Goal: Information Seeking & Learning: Learn about a topic

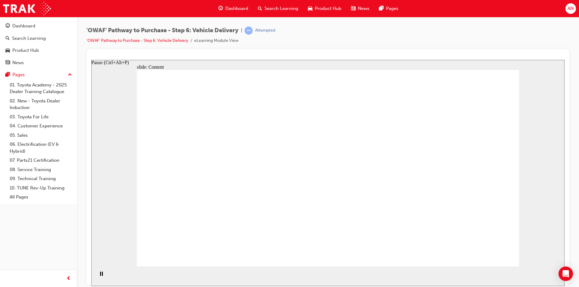
click at [100, 273] on icon "Pause (Ctrl+Alt+P)" at bounding box center [101, 274] width 3 height 4
click at [99, 275] on icon "Play (Ctrl+Alt+P)" at bounding box center [101, 274] width 4 height 5
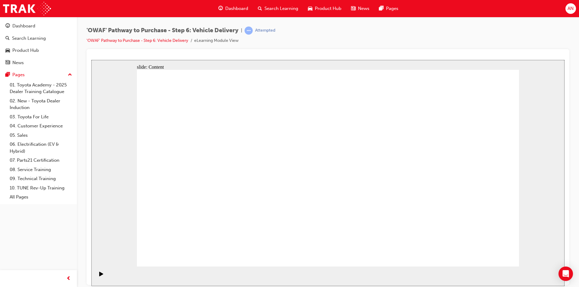
click at [99, 276] on icon "Play (Ctrl+Alt+P)" at bounding box center [101, 274] width 4 height 5
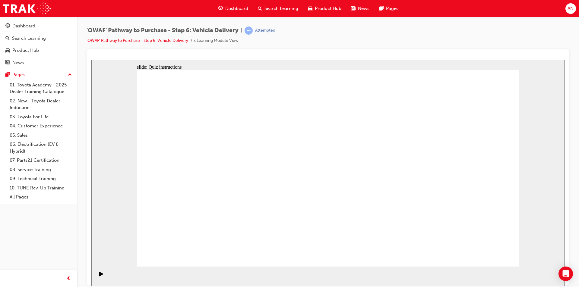
radio input "true"
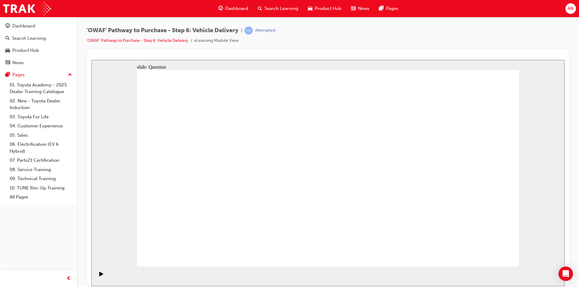
drag, startPoint x: 310, startPoint y: 205, endPoint x: 314, endPoint y: 203, distance: 3.9
radio input "true"
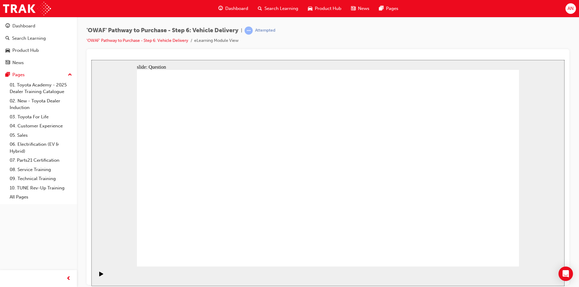
drag, startPoint x: 279, startPoint y: 232, endPoint x: 292, endPoint y: 146, distance: 86.9
drag, startPoint x: 333, startPoint y: 205, endPoint x: 399, endPoint y: 147, distance: 87.8
drag, startPoint x: 401, startPoint y: 212, endPoint x: 236, endPoint y: 175, distance: 169.4
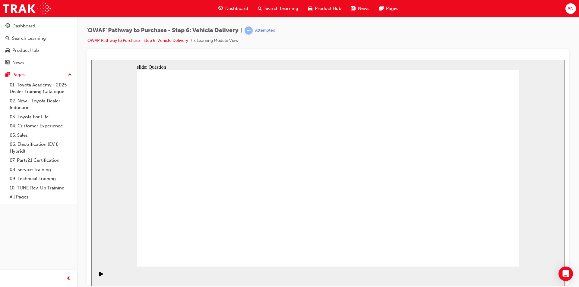
drag, startPoint x: 247, startPoint y: 178, endPoint x: 241, endPoint y: 263, distance: 85.8
drag, startPoint x: 391, startPoint y: 236, endPoint x: 228, endPoint y: 178, distance: 172.9
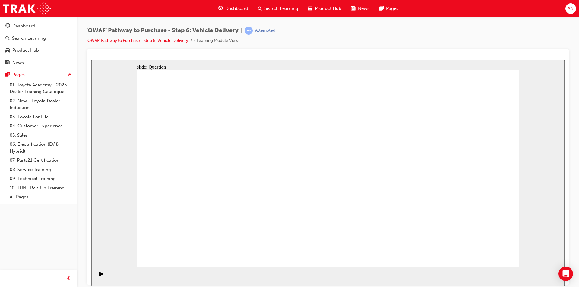
checkbox input "true"
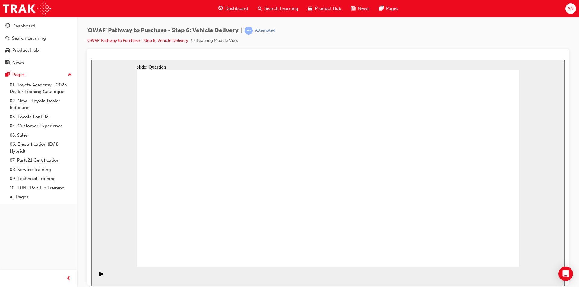
drag, startPoint x: 450, startPoint y: 152, endPoint x: 175, endPoint y: 202, distance: 278.8
drag, startPoint x: 462, startPoint y: 162, endPoint x: 231, endPoint y: 204, distance: 235.1
drag, startPoint x: 468, startPoint y: 157, endPoint x: 242, endPoint y: 194, distance: 229.0
drag, startPoint x: 445, startPoint y: 156, endPoint x: 178, endPoint y: 198, distance: 270.0
drag, startPoint x: 458, startPoint y: 161, endPoint x: 228, endPoint y: 184, distance: 231.5
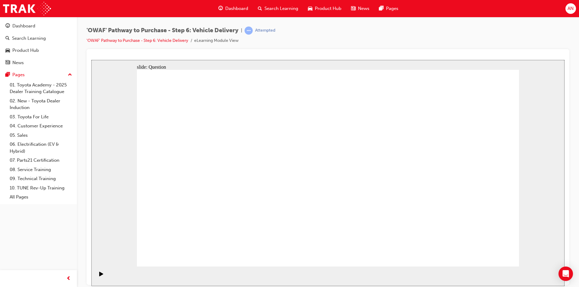
drag, startPoint x: 462, startPoint y: 164, endPoint x: 217, endPoint y: 189, distance: 246.6
drag, startPoint x: 471, startPoint y: 154, endPoint x: 200, endPoint y: 185, distance: 273.0
drag, startPoint x: 458, startPoint y: 167, endPoint x: 229, endPoint y: 189, distance: 230.2
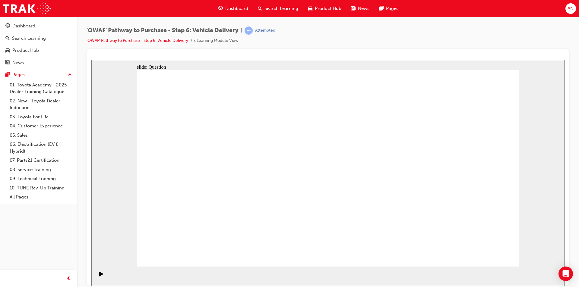
drag, startPoint x: 455, startPoint y: 154, endPoint x: 218, endPoint y: 188, distance: 240.0
drag, startPoint x: 452, startPoint y: 158, endPoint x: 204, endPoint y: 195, distance: 250.0
drag, startPoint x: 468, startPoint y: 162, endPoint x: 327, endPoint y: 197, distance: 145.4
drag, startPoint x: 477, startPoint y: 155, endPoint x: 238, endPoint y: 178, distance: 240.2
drag, startPoint x: 466, startPoint y: 149, endPoint x: 220, endPoint y: 171, distance: 246.3
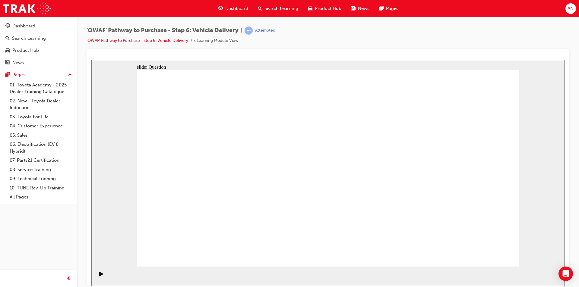
drag, startPoint x: 466, startPoint y: 151, endPoint x: 360, endPoint y: 185, distance: 111.2
drag, startPoint x: 451, startPoint y: 159, endPoint x: 198, endPoint y: 192, distance: 254.7
drag, startPoint x: 465, startPoint y: 157, endPoint x: 222, endPoint y: 183, distance: 244.6
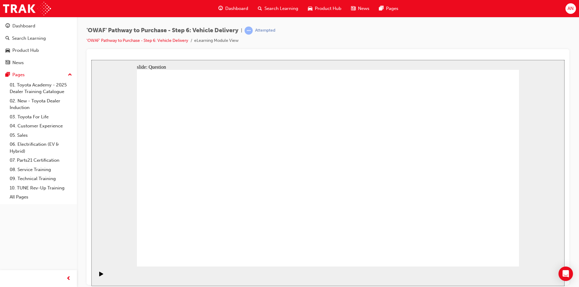
radio input "true"
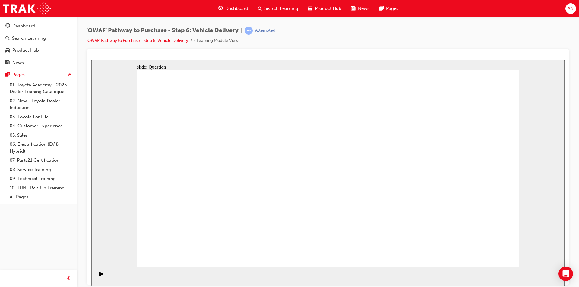
radio input "false"
radio input "true"
drag, startPoint x: 276, startPoint y: 235, endPoint x: 285, endPoint y: 157, distance: 79.1
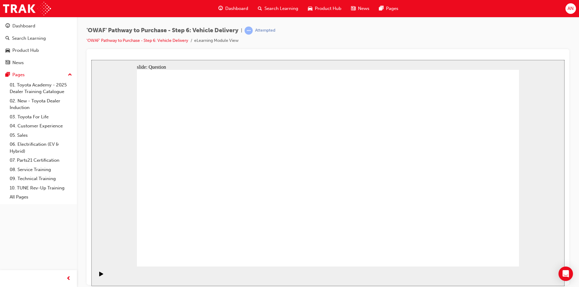
drag, startPoint x: 343, startPoint y: 213, endPoint x: 427, endPoint y: 151, distance: 104.5
drag, startPoint x: 417, startPoint y: 234, endPoint x: 269, endPoint y: 174, distance: 159.6
drag, startPoint x: 334, startPoint y: 209, endPoint x: 341, endPoint y: 206, distance: 7.1
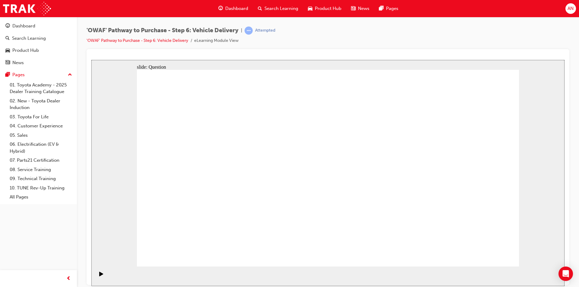
drag, startPoint x: 252, startPoint y: 172, endPoint x: 434, endPoint y: 230, distance: 191.6
drag, startPoint x: 417, startPoint y: 214, endPoint x: 229, endPoint y: 182, distance: 190.8
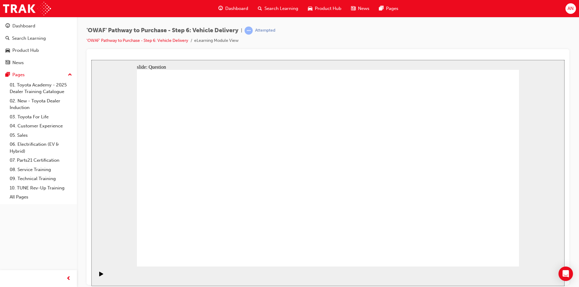
checkbox input "true"
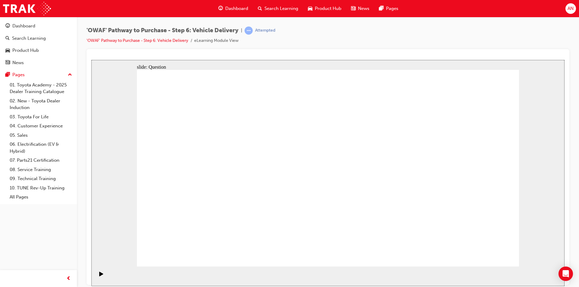
checkbox input "false"
checkbox input "true"
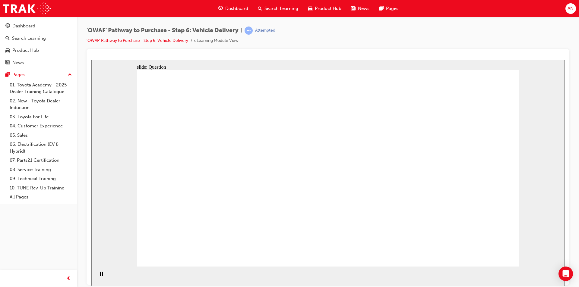
drag, startPoint x: 469, startPoint y: 168, endPoint x: 210, endPoint y: 198, distance: 260.9
drag, startPoint x: 478, startPoint y: 162, endPoint x: 241, endPoint y: 190, distance: 238.6
drag, startPoint x: 458, startPoint y: 164, endPoint x: 306, endPoint y: 192, distance: 154.4
drag, startPoint x: 439, startPoint y: 166, endPoint x: 180, endPoint y: 206, distance: 261.7
drag, startPoint x: 478, startPoint y: 156, endPoint x: 234, endPoint y: 180, distance: 245.0
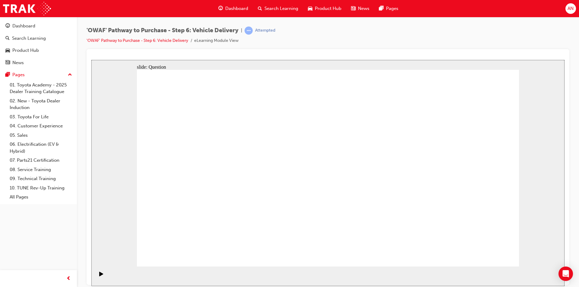
drag, startPoint x: 448, startPoint y: 152, endPoint x: 327, endPoint y: 187, distance: 126.2
drag, startPoint x: 469, startPoint y: 169, endPoint x: 265, endPoint y: 197, distance: 205.6
drag, startPoint x: 458, startPoint y: 172, endPoint x: 191, endPoint y: 186, distance: 267.4
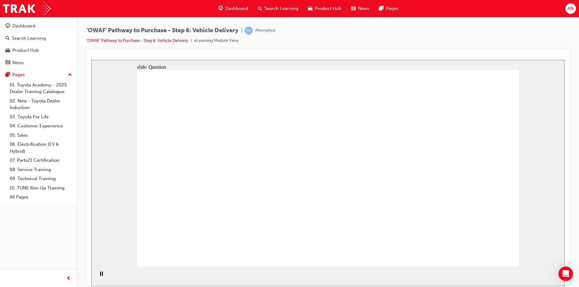
radio input "true"
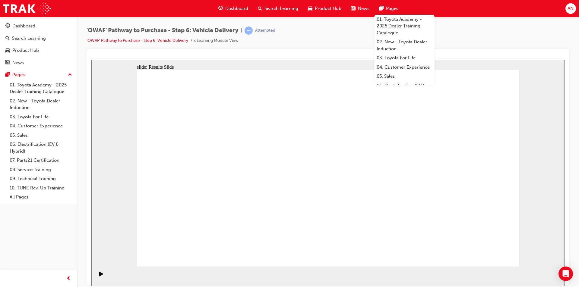
click at [555, 109] on div "slide: Question Rectangle 1 Respect, Ongoing service, Professional, Efficient, …" at bounding box center [327, 173] width 473 height 226
radio input "true"
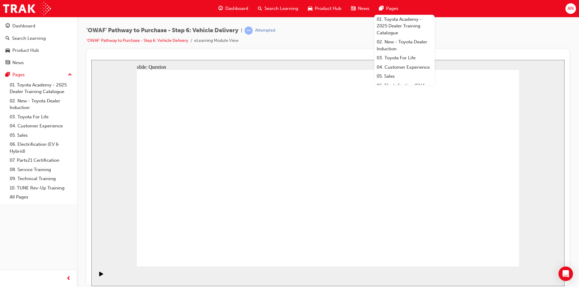
radio input "true"
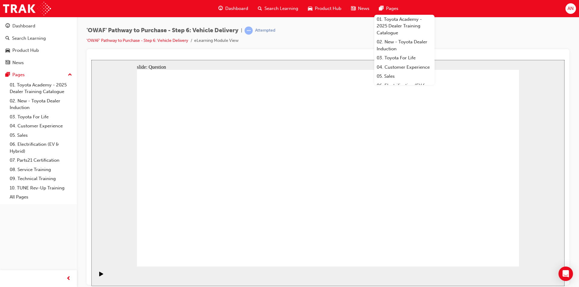
drag, startPoint x: 260, startPoint y: 234, endPoint x: 285, endPoint y: 152, distance: 85.7
drag, startPoint x: 348, startPoint y: 208, endPoint x: 423, endPoint y: 150, distance: 94.3
drag, startPoint x: 400, startPoint y: 234, endPoint x: 233, endPoint y: 177, distance: 176.1
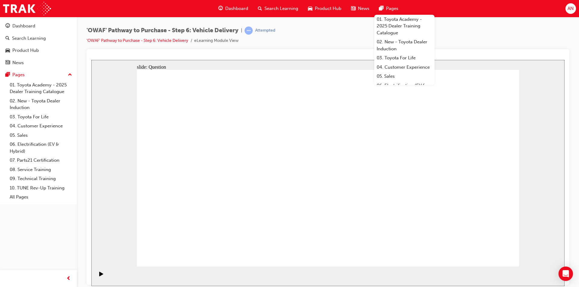
drag, startPoint x: 225, startPoint y: 175, endPoint x: 325, endPoint y: 210, distance: 106.0
drag, startPoint x: 417, startPoint y: 211, endPoint x: 238, endPoint y: 176, distance: 181.8
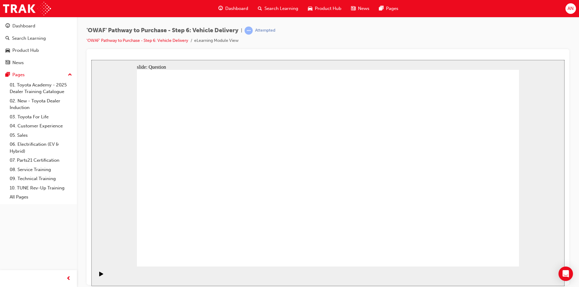
checkbox input "true"
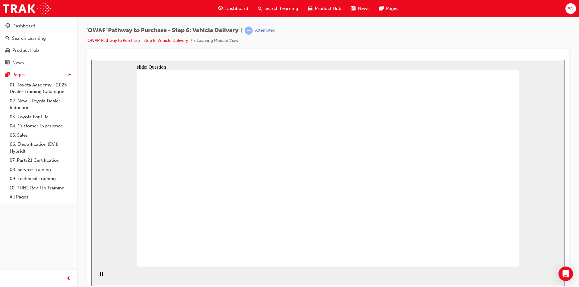
drag, startPoint x: 472, startPoint y: 146, endPoint x: 209, endPoint y: 177, distance: 264.1
drag, startPoint x: 481, startPoint y: 164, endPoint x: 225, endPoint y: 199, distance: 258.6
drag, startPoint x: 478, startPoint y: 171, endPoint x: 327, endPoint y: 193, distance: 152.0
drag, startPoint x: 473, startPoint y: 167, endPoint x: 252, endPoint y: 198, distance: 223.7
drag, startPoint x: 480, startPoint y: 164, endPoint x: 247, endPoint y: 193, distance: 234.6
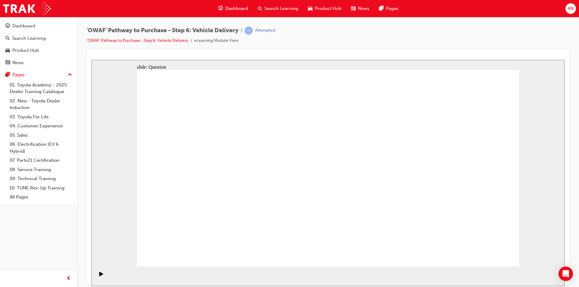
drag, startPoint x: 481, startPoint y: 161, endPoint x: 355, endPoint y: 180, distance: 127.2
drag, startPoint x: 455, startPoint y: 159, endPoint x: 214, endPoint y: 192, distance: 243.8
drag, startPoint x: 476, startPoint y: 172, endPoint x: 217, endPoint y: 188, distance: 260.0
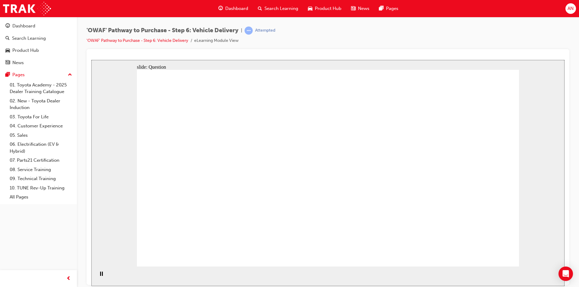
radio input "true"
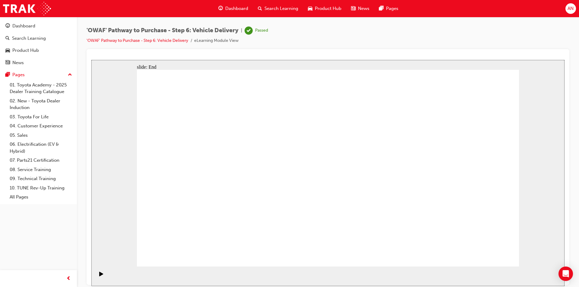
click at [225, 5] on span "Dashboard" at bounding box center [236, 8] width 23 height 7
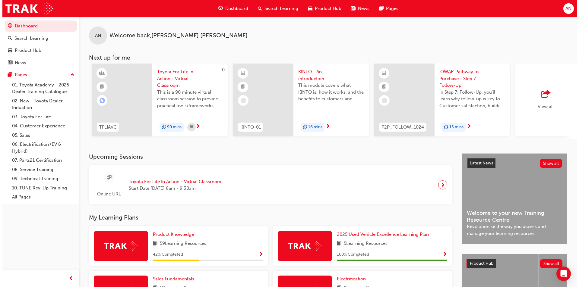
scroll to position [0, 286]
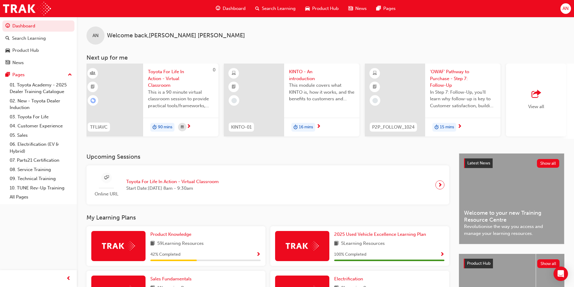
click at [445, 74] on span "'OWAF' Pathway to Purchase - Step 7: Follow-Up" at bounding box center [463, 78] width 66 height 20
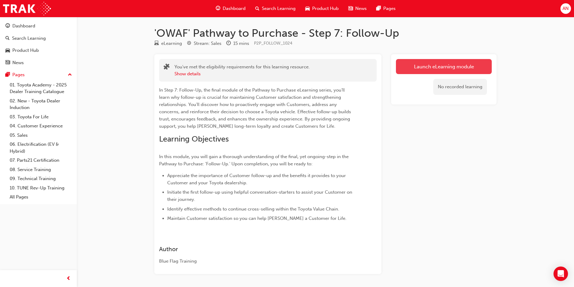
click at [418, 68] on link "Launch eLearning module" at bounding box center [444, 66] width 96 height 15
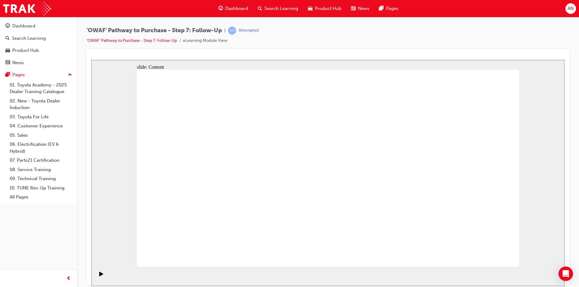
drag, startPoint x: 488, startPoint y: 258, endPoint x: 493, endPoint y: 251, distance: 8.4
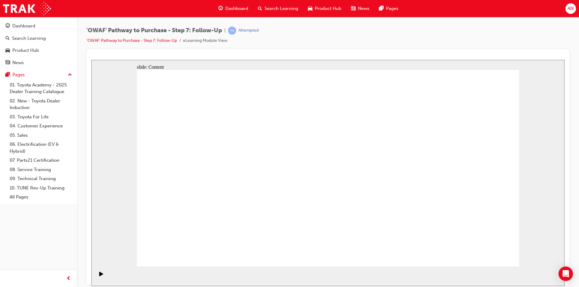
click at [99, 275] on icon "Play (Ctrl+Alt+P)" at bounding box center [101, 274] width 4 height 5
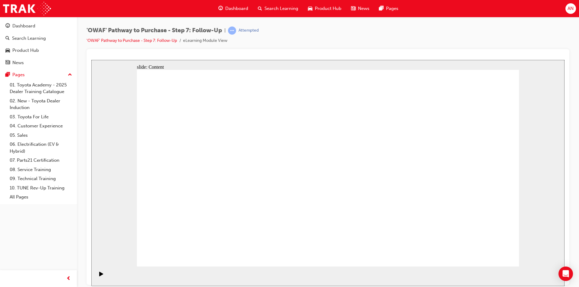
click at [99, 276] on icon "Play (Ctrl+Alt+P)" at bounding box center [101, 274] width 4 height 5
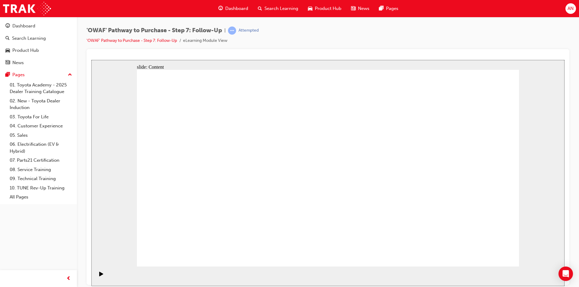
drag, startPoint x: 433, startPoint y: 248, endPoint x: 435, endPoint y: 251, distance: 3.4
